Goal: Check status: Check status

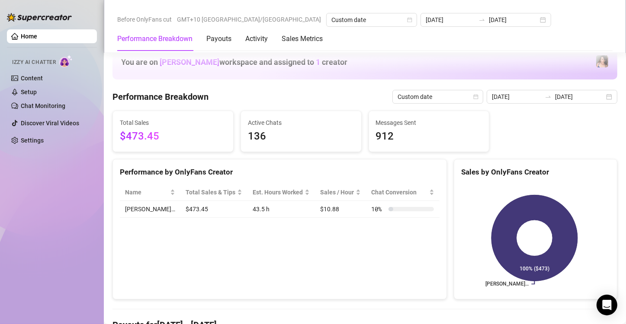
scroll to position [144, 0]
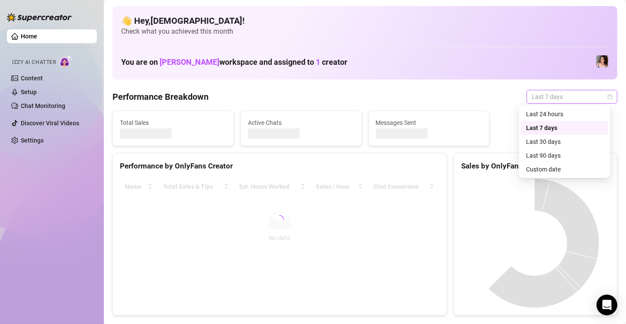
click at [552, 91] on span "Last 7 days" at bounding box center [571, 96] width 80 height 13
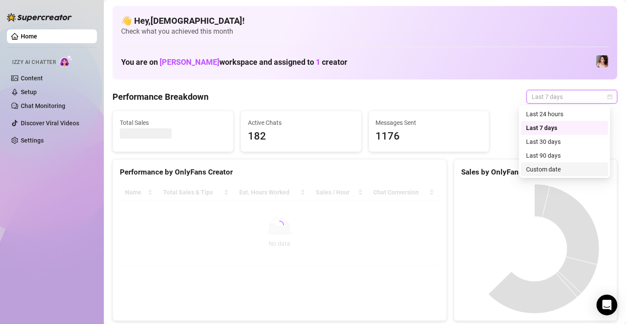
click at [543, 164] on div "Custom date" at bounding box center [564, 170] width 87 height 14
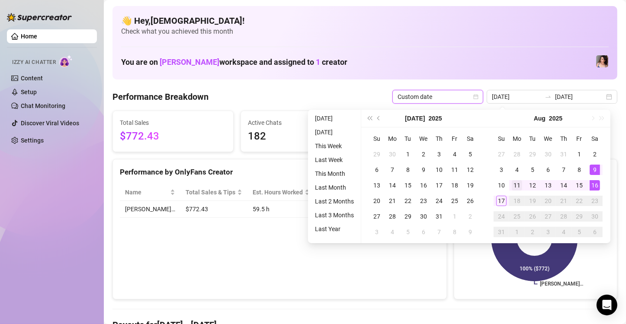
type input "[DATE]"
click at [515, 183] on div "11" at bounding box center [517, 185] width 10 height 10
type input "2025-08-17"
click at [504, 201] on div "17" at bounding box center [501, 201] width 10 height 10
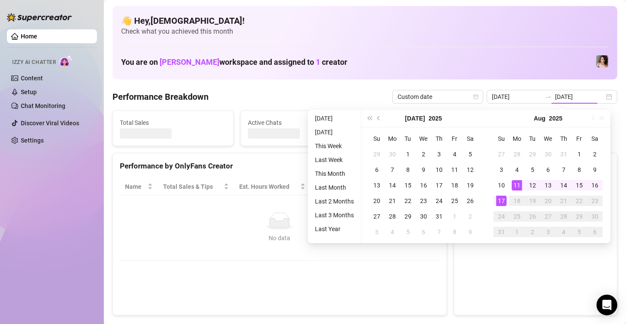
type input "[DATE]"
type input "2025-08-17"
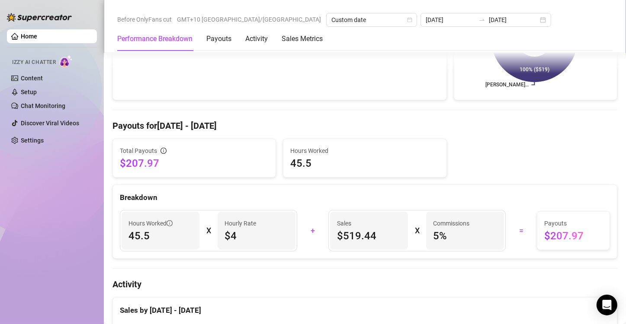
scroll to position [202, 0]
